Goal: Information Seeking & Learning: Understand process/instructions

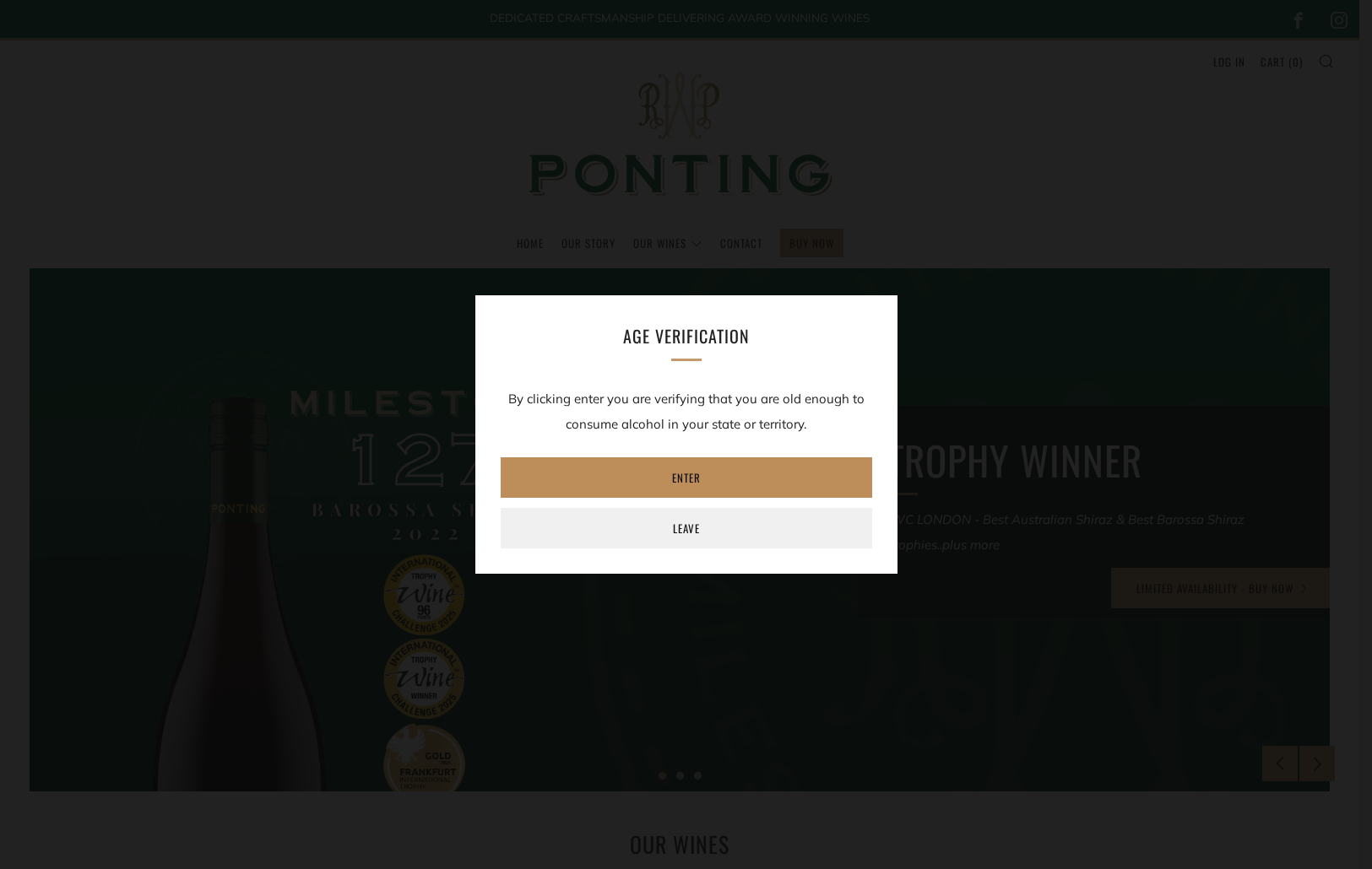
click at [725, 486] on link "Enter" at bounding box center [686, 478] width 372 height 40
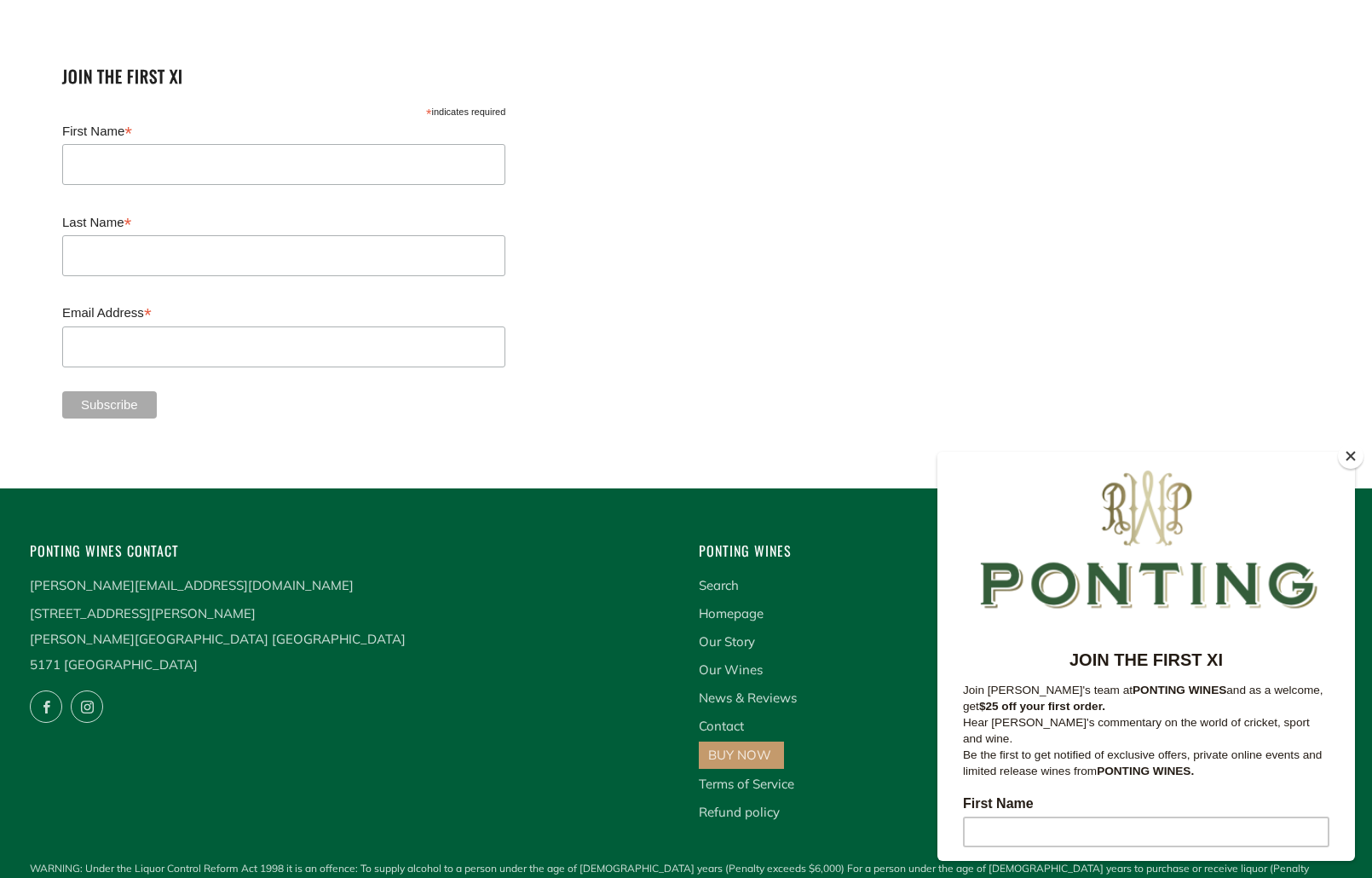
scroll to position [289, 0]
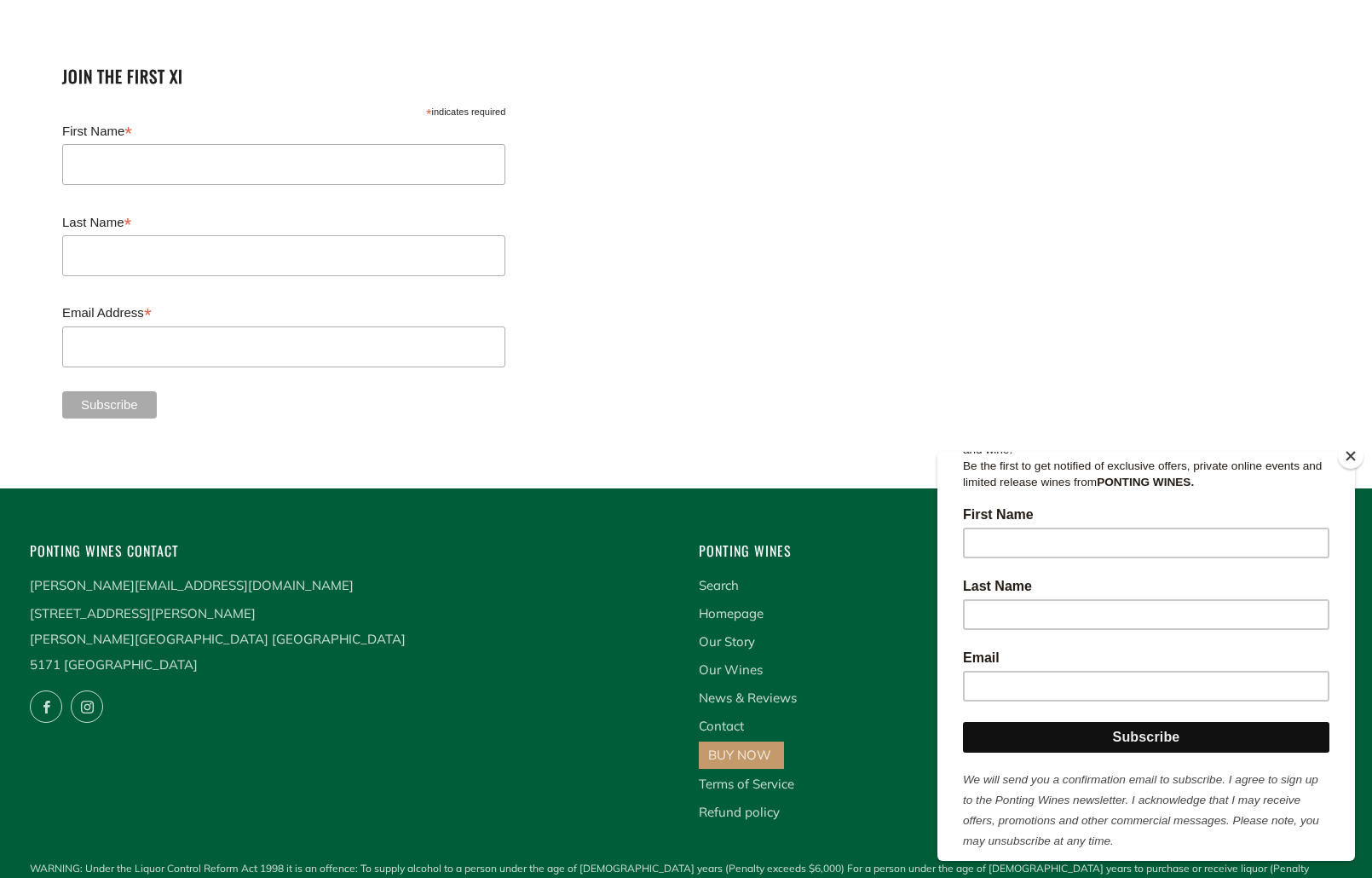
click at [1357, 463] on button "Close" at bounding box center [1351, 455] width 26 height 26
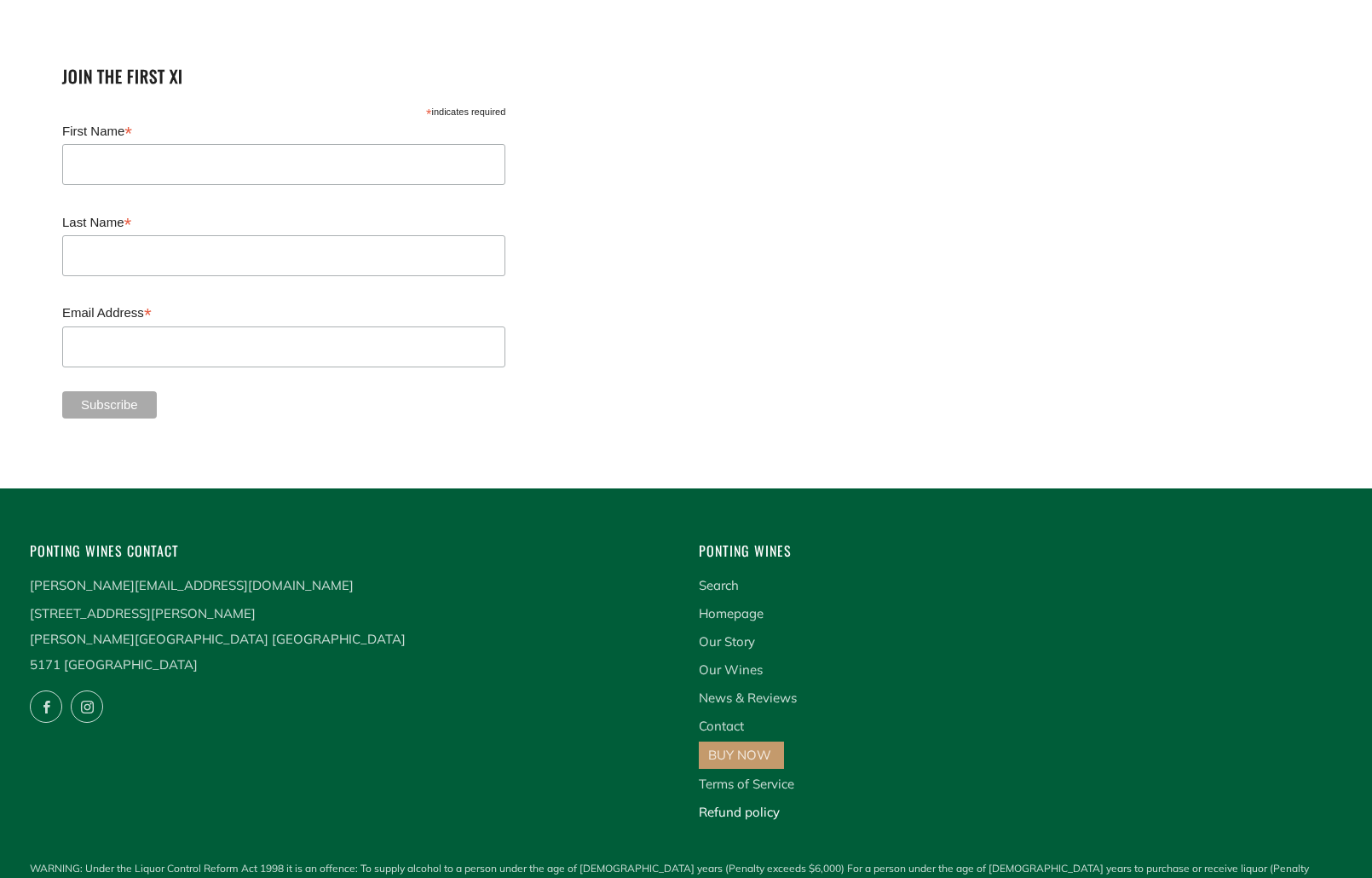
click at [753, 804] on link "Refund policy" at bounding box center [739, 812] width 81 height 16
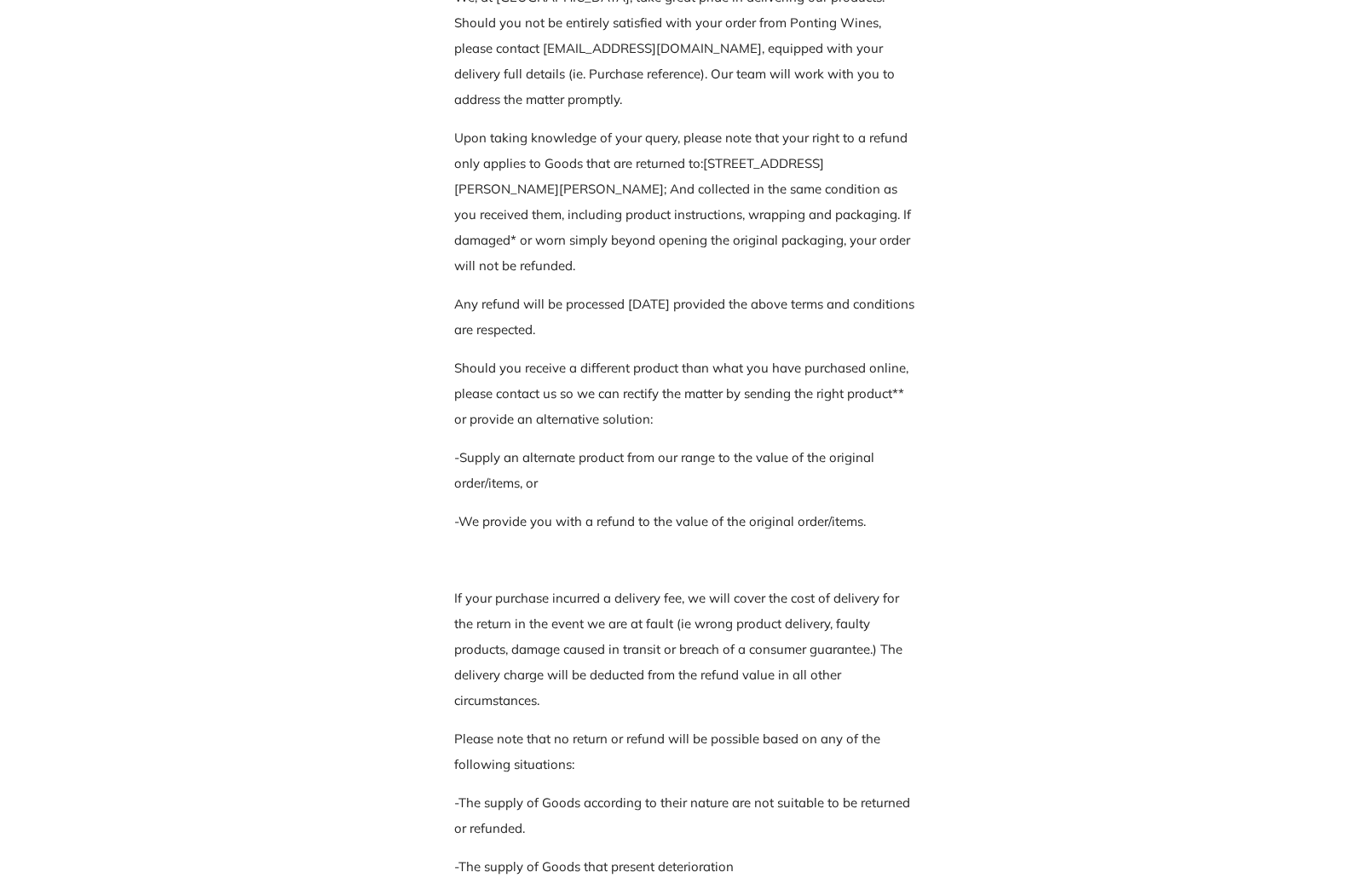
scroll to position [426, 0]
